Goal: Task Accomplishment & Management: Manage account settings

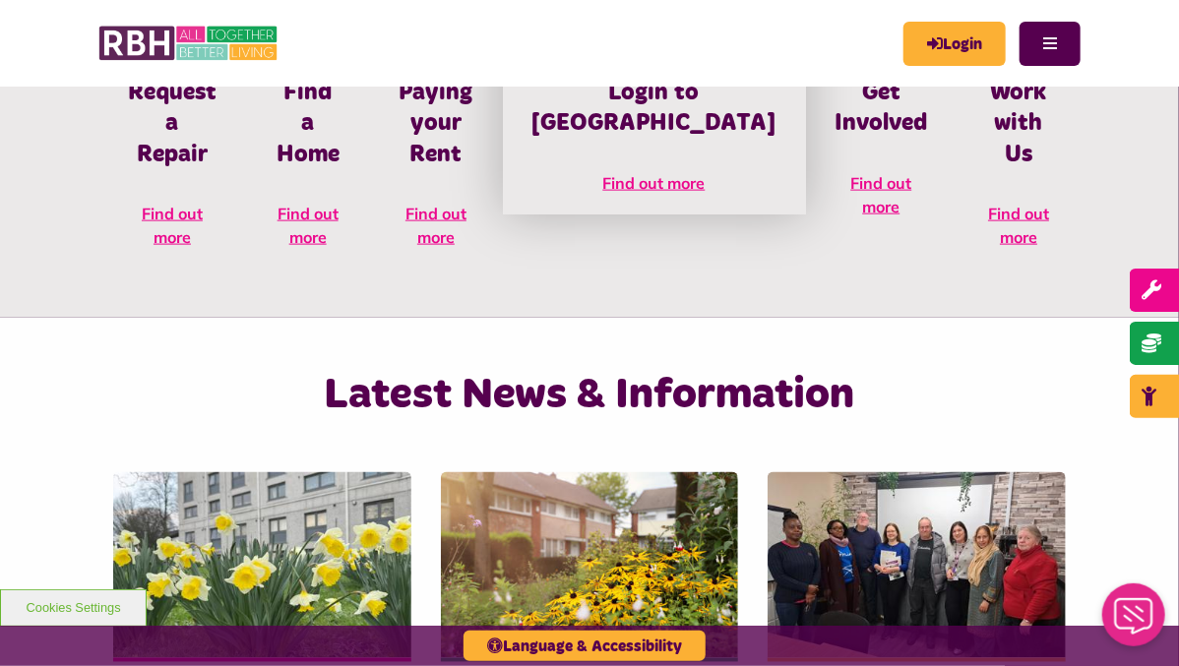
click at [667, 132] on h4 "Login to [GEOGRAPHIC_DATA]" at bounding box center [654, 108] width 244 height 61
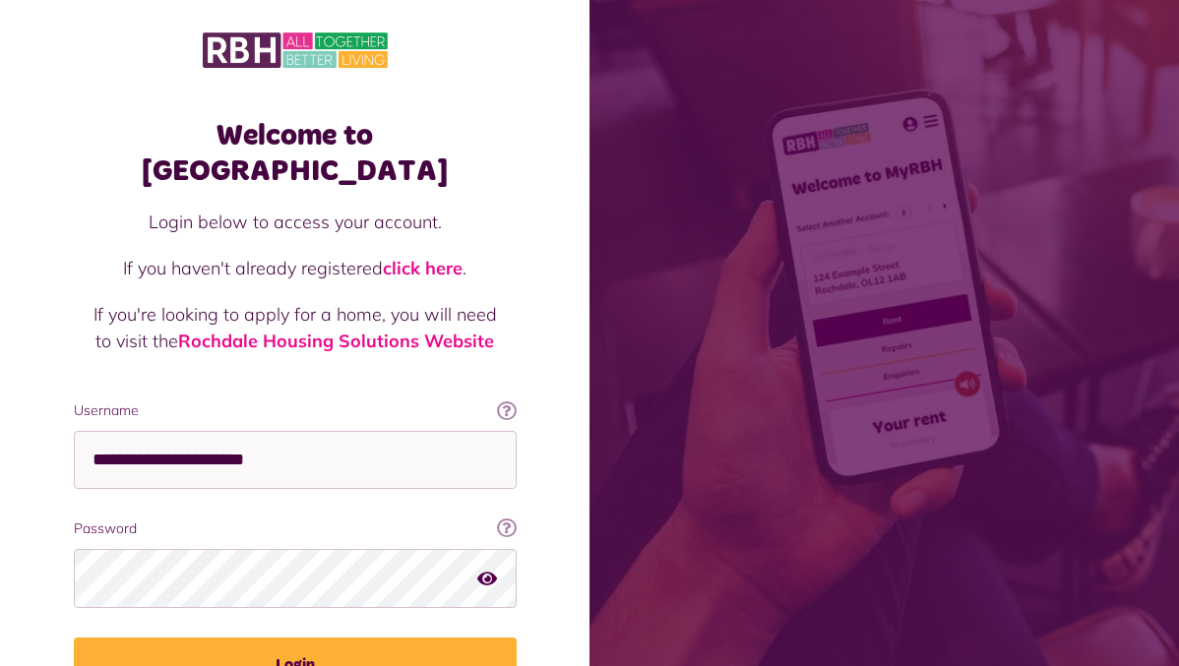
scroll to position [94, 0]
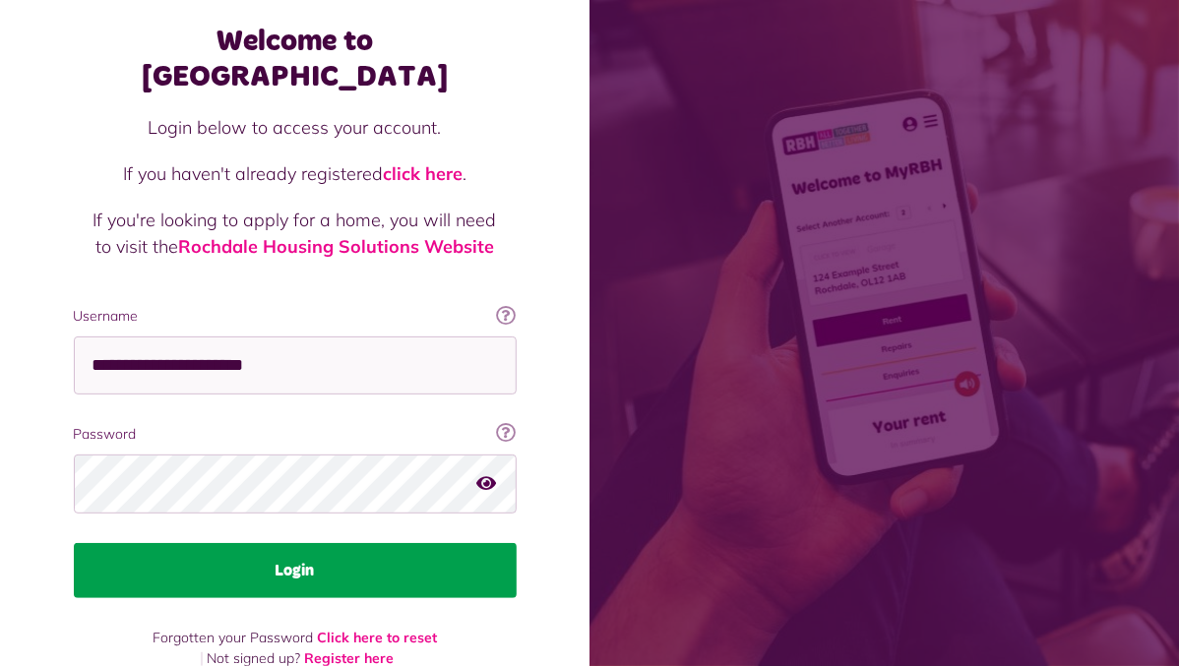
click at [320, 544] on button "Login" at bounding box center [295, 570] width 443 height 55
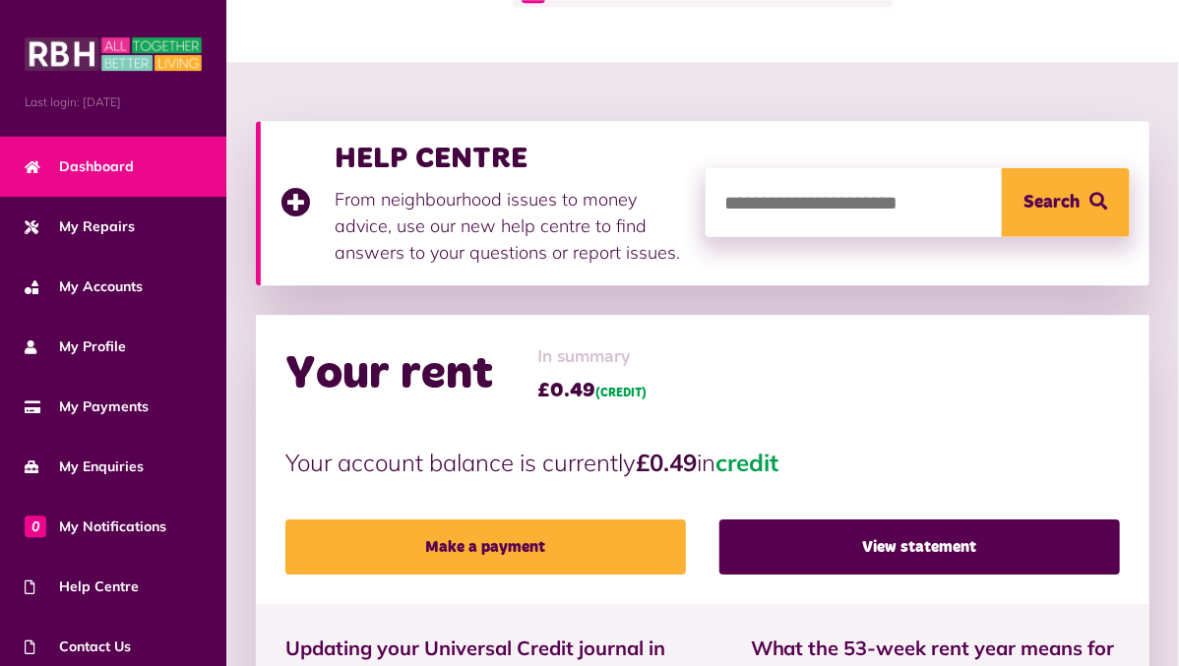
scroll to position [208, 0]
